Goal: Check status: Check status

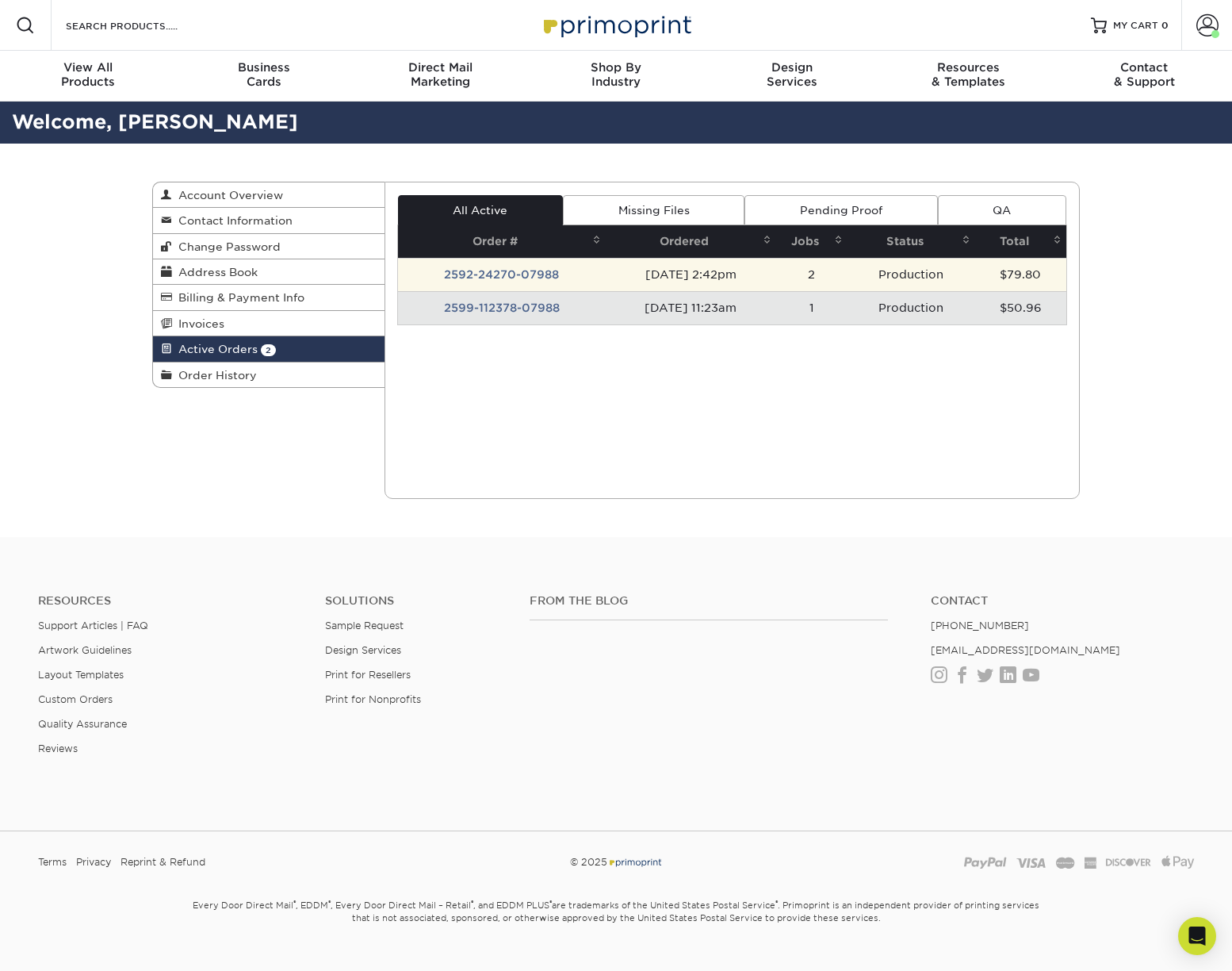
click at [498, 276] on td "2592-24270-07988" at bounding box center [501, 274] width 207 height 33
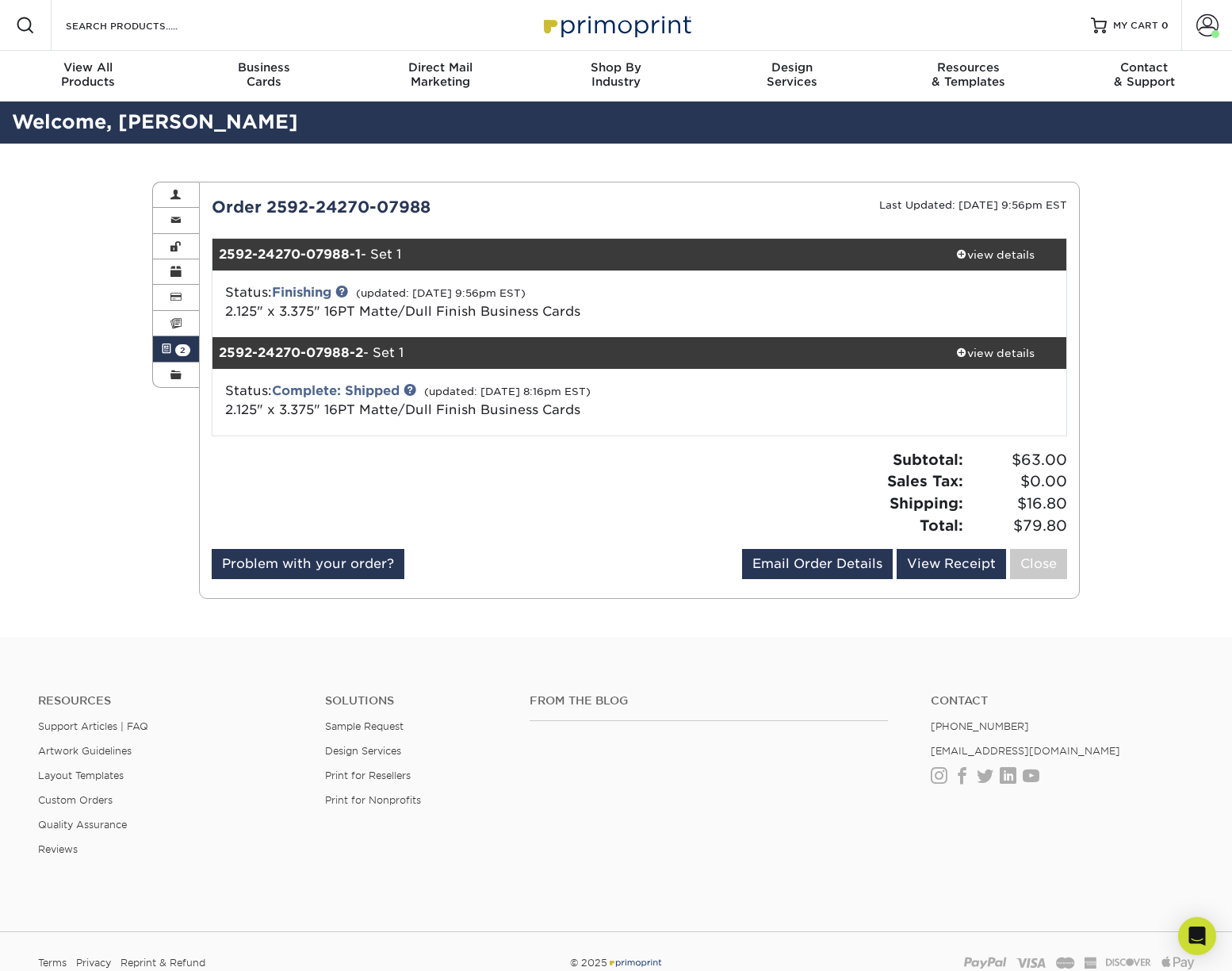
click at [490, 223] on div "Order 2592-24270-07988 Last Updated: 09/09/2025 9:56pm EST 2592-24270-07988-1 -…" at bounding box center [640, 391] width 856 height 391
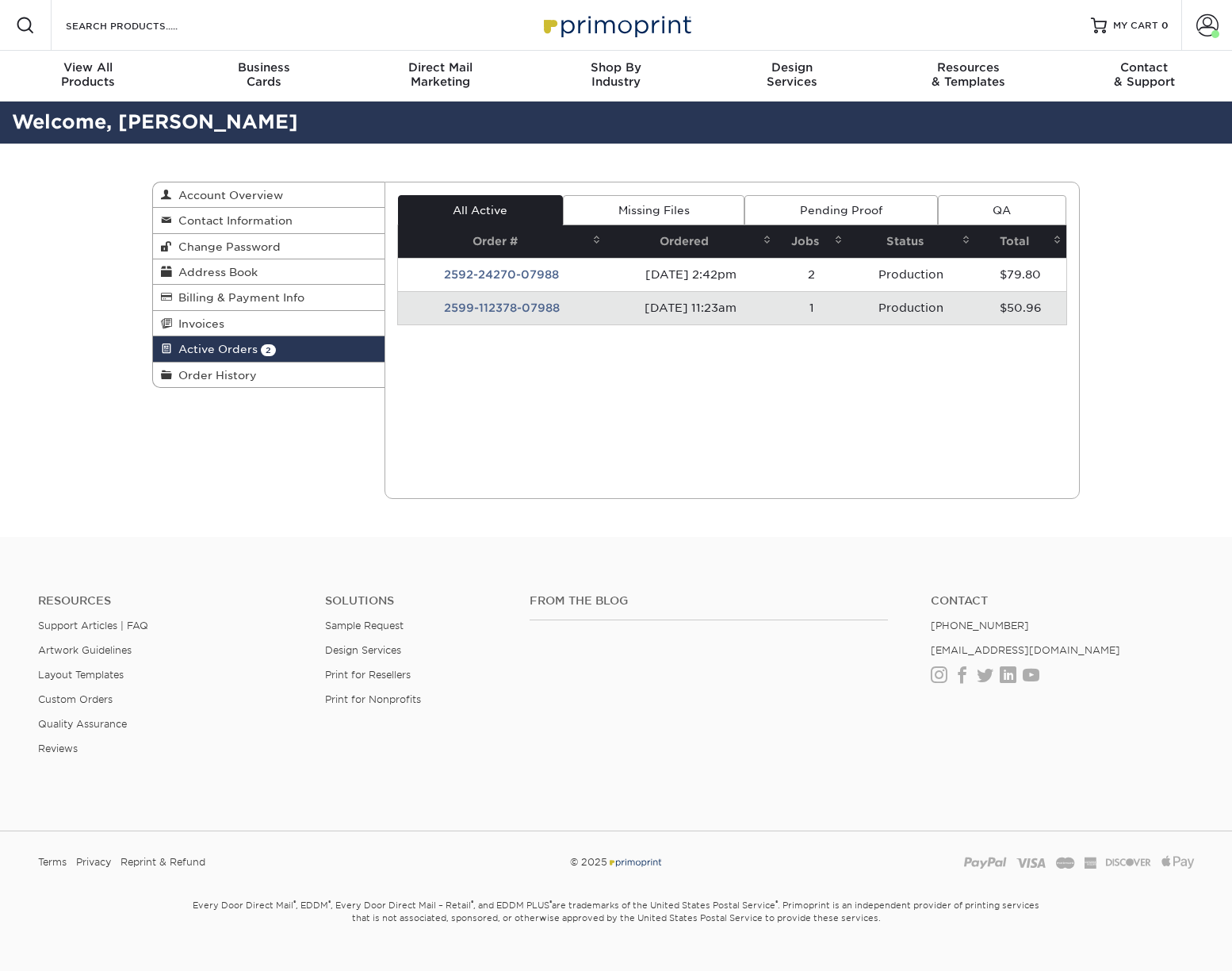
click at [632, 380] on div "Current Orders 2 Active 0 Missing Files" at bounding box center [733, 339] width 696 height 317
click at [129, 425] on div "Active Orders Account Overview Contact Information Change Password Address Book…" at bounding box center [616, 339] width 1232 height 393
click at [1138, 391] on div "Active Orders Account Overview Contact Information Change Password Address Book…" at bounding box center [616, 339] width 1232 height 393
